Goal: Communication & Community: Answer question/provide support

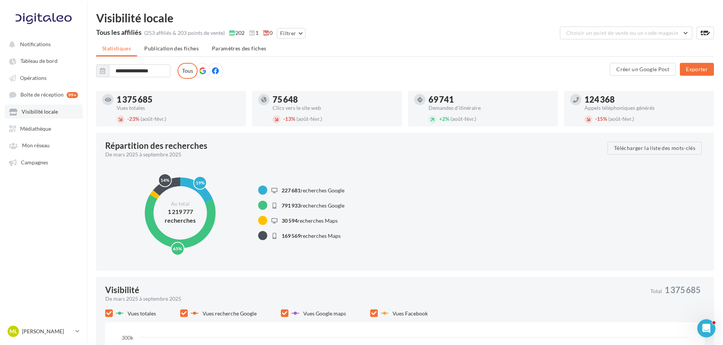
click at [57, 112] on link "Visibilité locale" at bounding box center [44, 111] width 78 height 14
click at [31, 97] on span "Boîte de réception" at bounding box center [41, 95] width 43 height 6
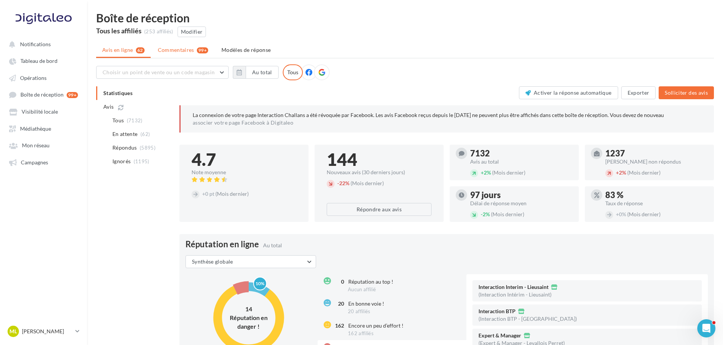
click at [173, 52] on span "Commentaires" at bounding box center [176, 50] width 36 height 8
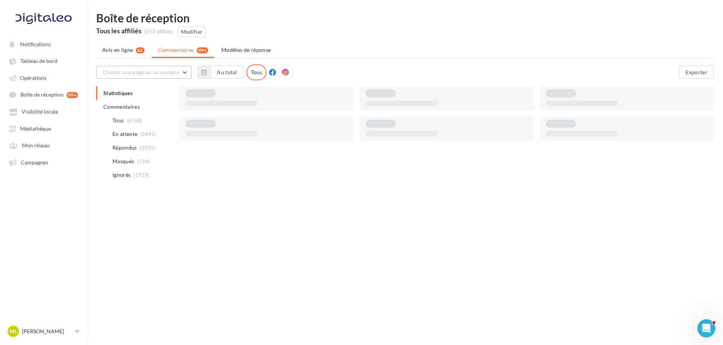
click at [164, 69] on span "Choisir une page ou un compte" at bounding box center [141, 72] width 76 height 6
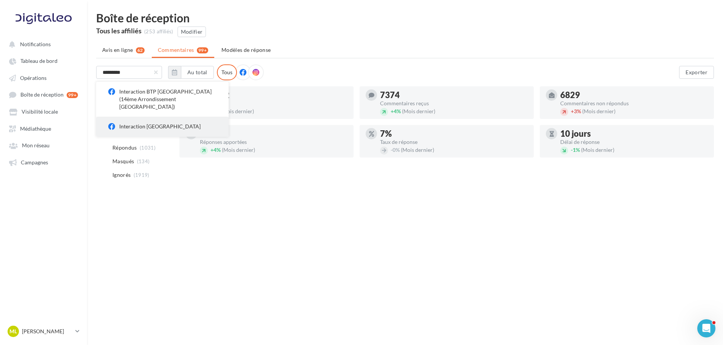
type input "*********"
click at [139, 123] on div "Interaction [GEOGRAPHIC_DATA]" at bounding box center [167, 127] width 97 height 8
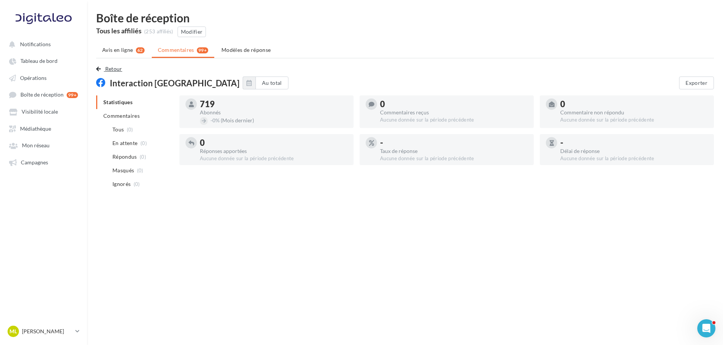
drag, startPoint x: 107, startPoint y: 69, endPoint x: 176, endPoint y: 79, distance: 70.1
click at [107, 69] on span "Retour" at bounding box center [113, 68] width 17 height 6
